Goal: Browse casually: Explore the website without a specific task or goal

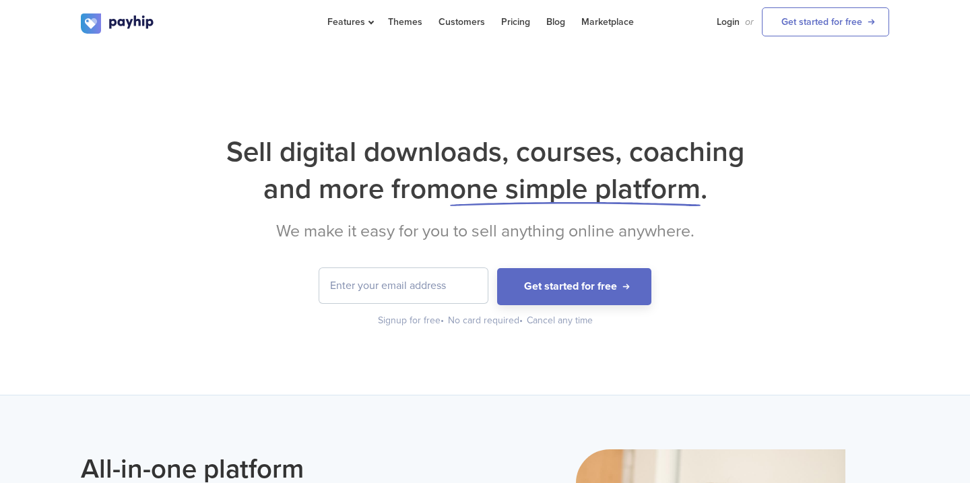
click at [533, 198] on span "one simple platform" at bounding box center [575, 189] width 251 height 34
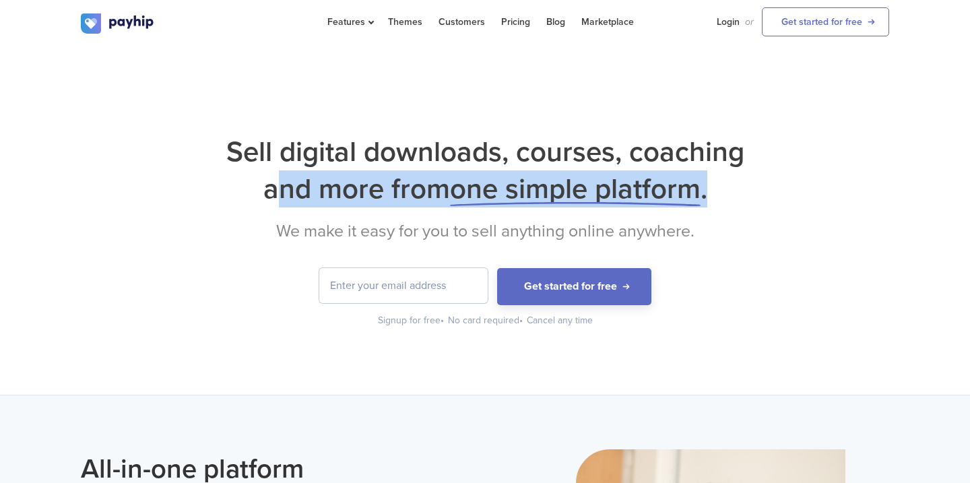
click at [533, 198] on span "one simple platform" at bounding box center [575, 189] width 251 height 34
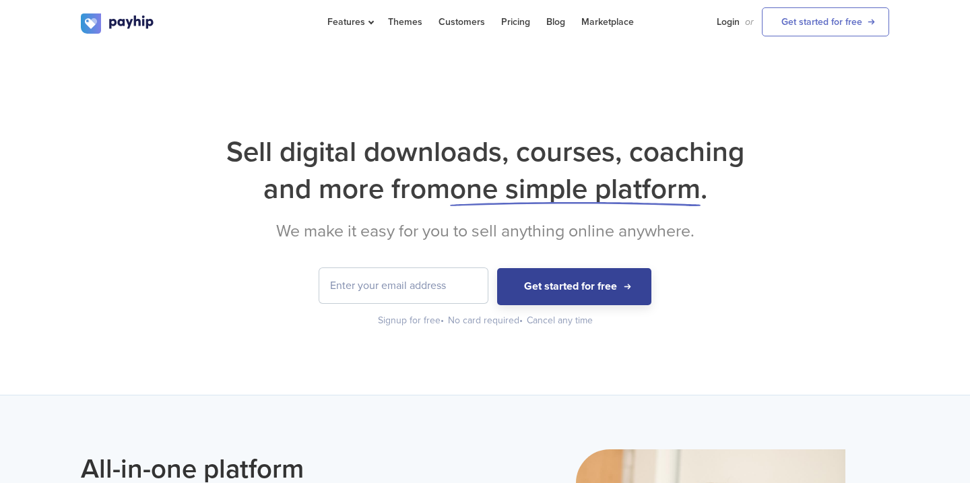
click at [532, 213] on div "Sell digital downloads, courses, coaching and more from one simple platform . W…" at bounding box center [485, 230] width 808 height 194
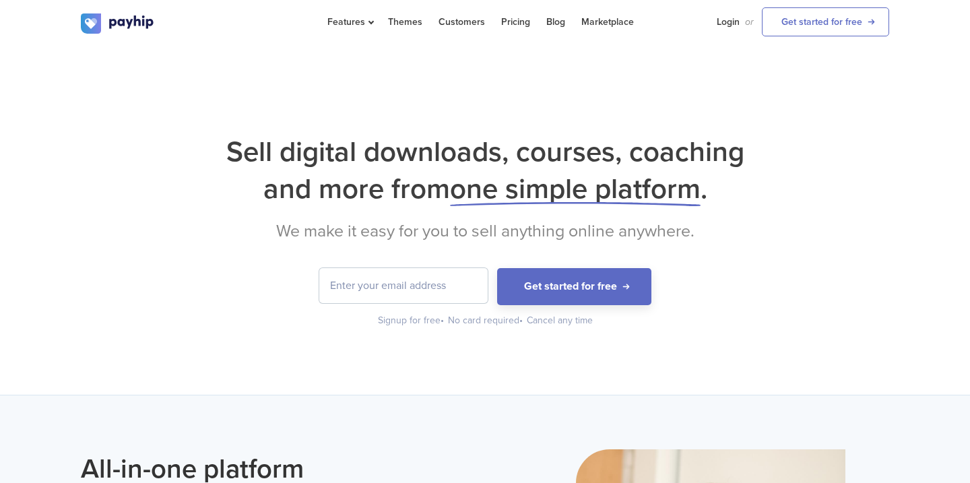
click at [526, 196] on span "one simple platform" at bounding box center [575, 189] width 251 height 34
click at [554, 156] on h1 "Sell digital downloads, courses, coaching and more from one simple platform ." at bounding box center [485, 170] width 808 height 74
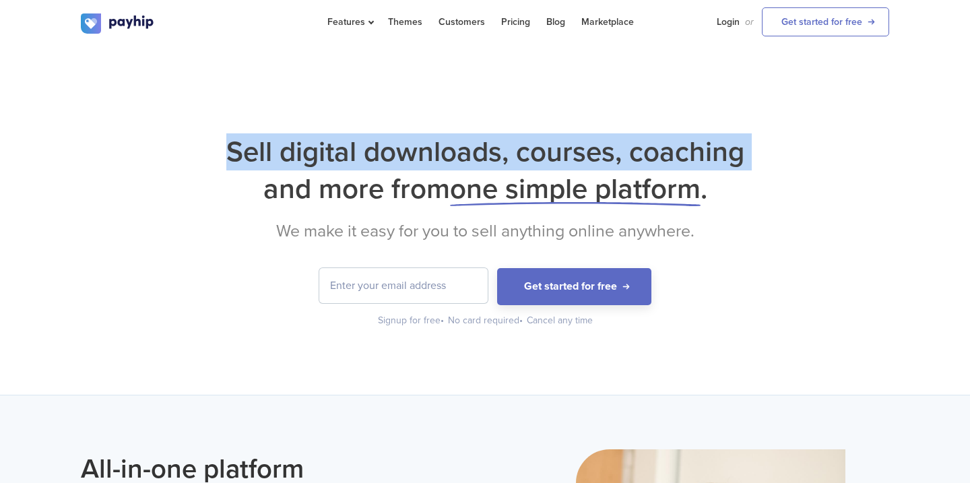
click at [554, 156] on h1 "Sell digital downloads, courses, coaching and more from one simple platform ." at bounding box center [485, 170] width 808 height 74
